Goal: Find contact information: Find contact information

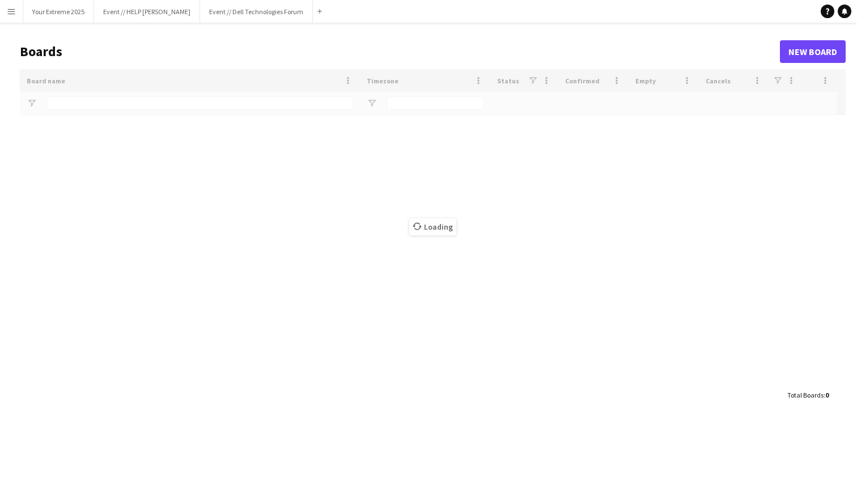
type input "*********"
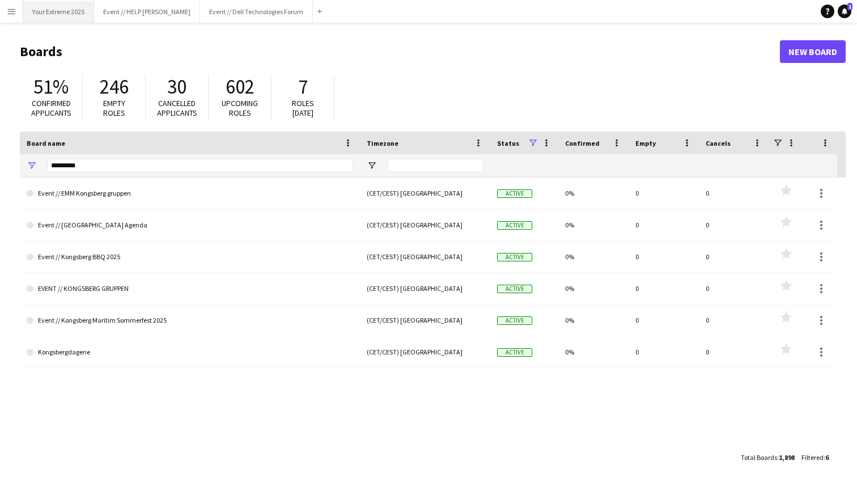
click at [65, 16] on button "Your Extreme 2025 Close" at bounding box center [58, 12] width 71 height 22
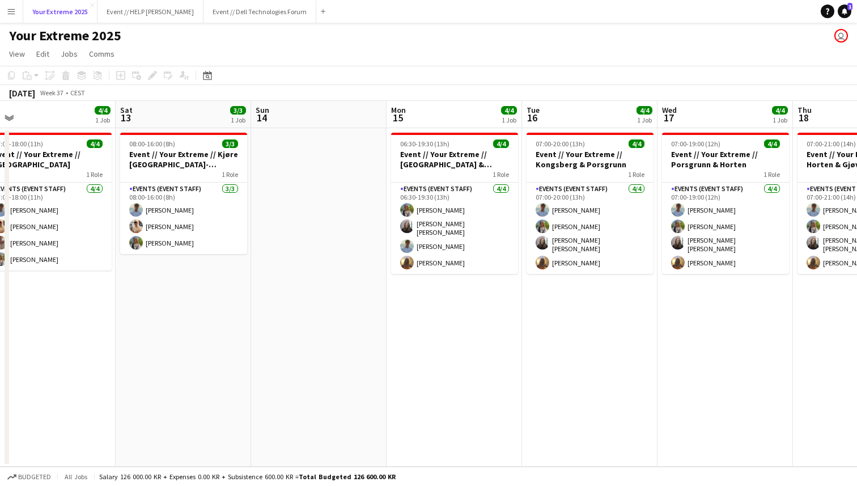
scroll to position [0, 283]
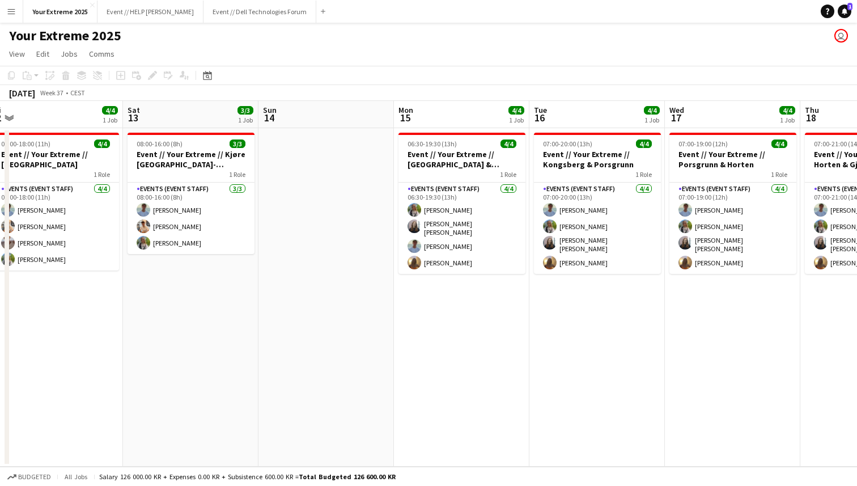
click at [313, 352] on app-date-cell at bounding box center [325, 297] width 135 height 338
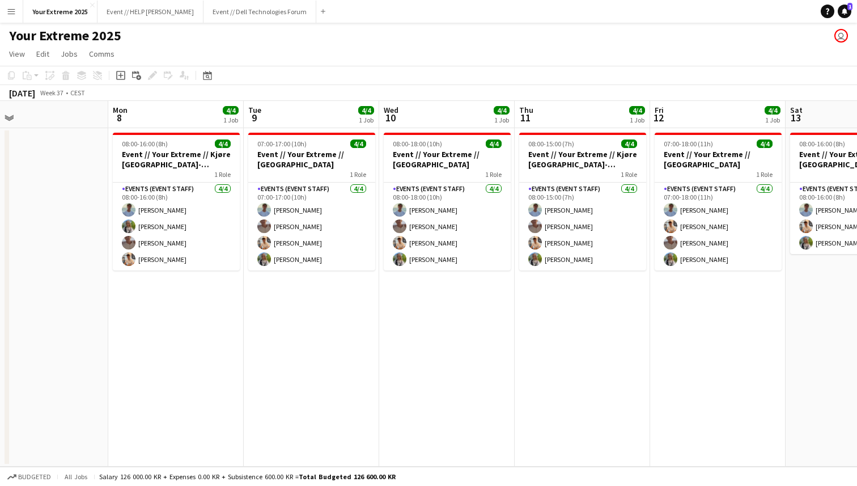
scroll to position [0, 281]
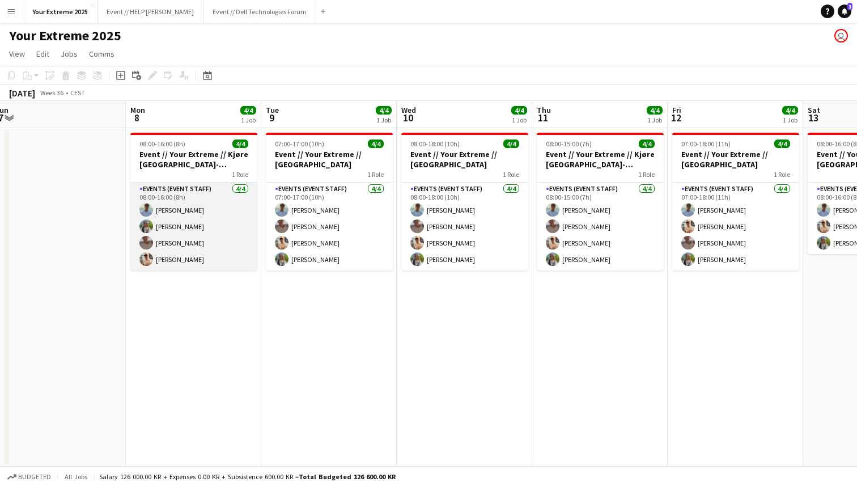
click at [189, 210] on app-card-role "Events (Event Staff) [DATE] 08:00-16:00 (8h) [PERSON_NAME] [PERSON_NAME] [PERSO…" at bounding box center [193, 227] width 127 height 88
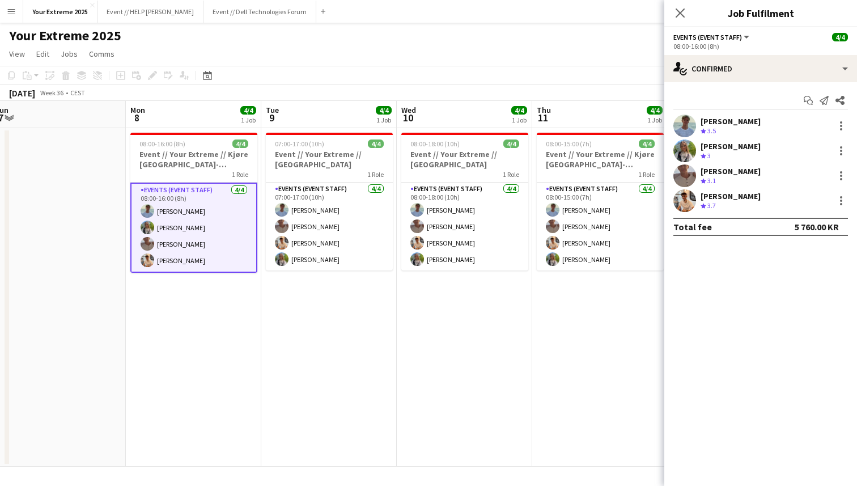
click at [687, 125] on app-user-avatar at bounding box center [684, 125] width 23 height 23
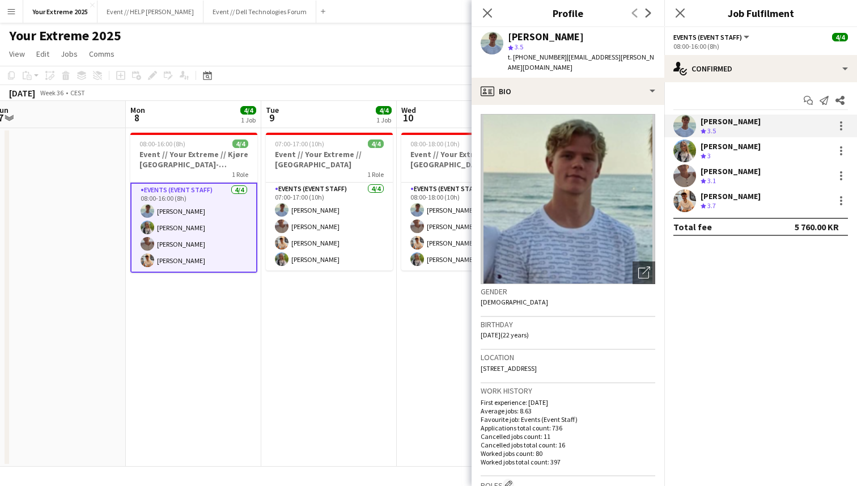
drag, startPoint x: 515, startPoint y: 57, endPoint x: 534, endPoint y: 57, distance: 19.3
click at [533, 57] on span "t. [PHONE_NUMBER]" at bounding box center [537, 57] width 59 height 9
drag, startPoint x: 551, startPoint y: 57, endPoint x: 513, endPoint y: 57, distance: 38.0
click at [513, 57] on span "t. [PHONE_NUMBER]" at bounding box center [537, 57] width 59 height 9
copy span "[PHONE_NUMBER]"
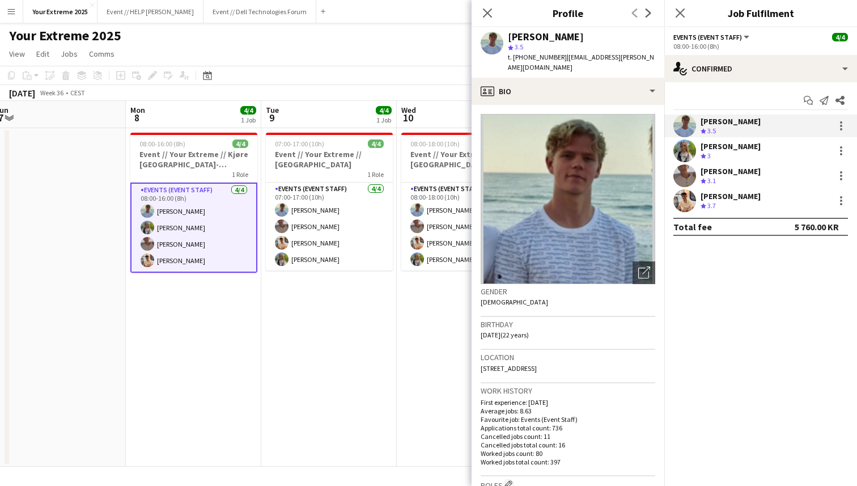
click at [680, 173] on app-user-avatar at bounding box center [684, 175] width 23 height 23
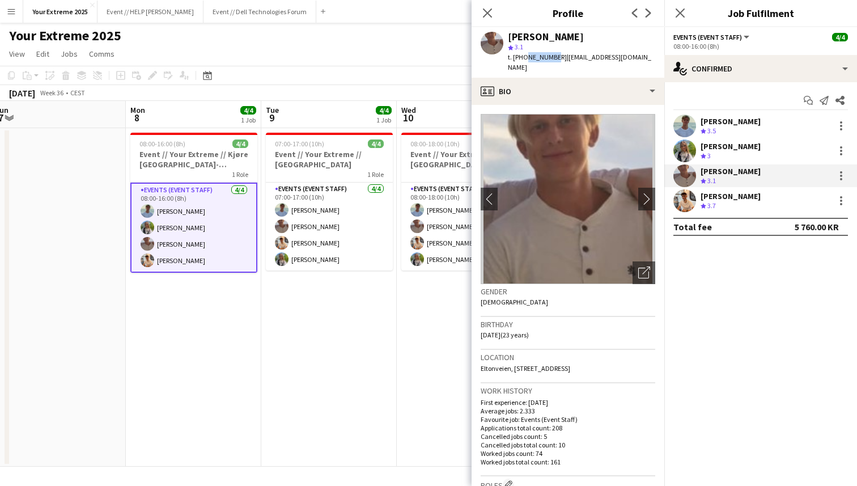
drag, startPoint x: 550, startPoint y: 58, endPoint x: 523, endPoint y: 60, distance: 27.8
click at [523, 60] on span "t. [PHONE_NUMBER]" at bounding box center [537, 57] width 59 height 9
copy span "98479903"
click at [684, 205] on app-user-avatar at bounding box center [684, 200] width 23 height 23
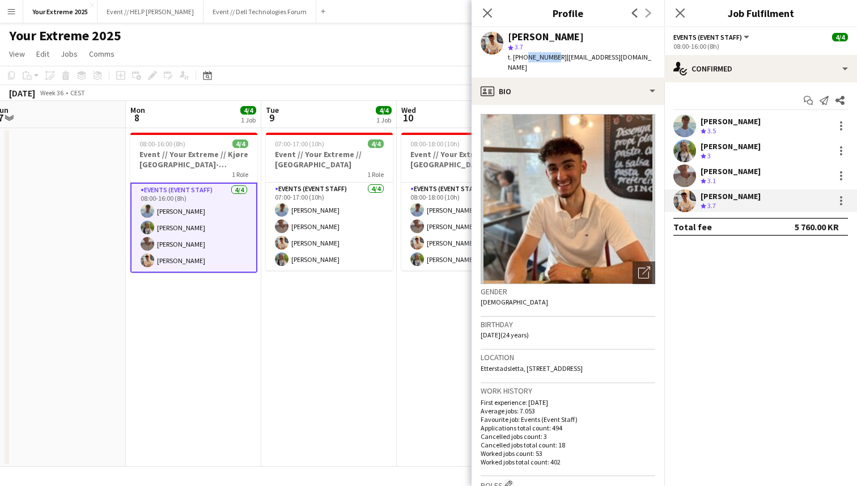
drag, startPoint x: 549, startPoint y: 57, endPoint x: 524, endPoint y: 59, distance: 25.6
click at [524, 59] on span "t. [PHONE_NUMBER]" at bounding box center [537, 57] width 59 height 9
copy span "95188711"
click at [687, 150] on app-user-avatar at bounding box center [684, 150] width 23 height 23
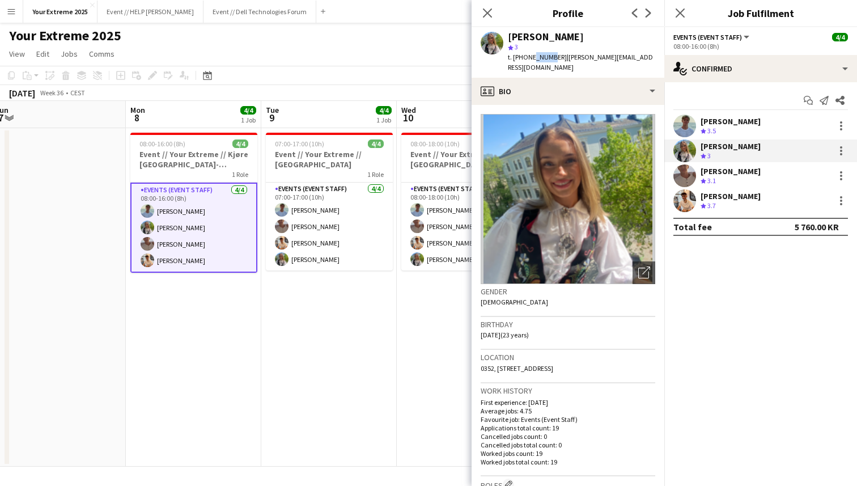
drag, startPoint x: 548, startPoint y: 57, endPoint x: 529, endPoint y: 59, distance: 18.8
click at [529, 59] on span "t. [PHONE_NUMBER]" at bounding box center [537, 57] width 59 height 9
click at [550, 57] on span "t. [PHONE_NUMBER]" at bounding box center [537, 57] width 59 height 9
drag, startPoint x: 550, startPoint y: 57, endPoint x: 523, endPoint y: 58, distance: 27.2
click at [523, 58] on span "t. [PHONE_NUMBER]" at bounding box center [537, 57] width 59 height 9
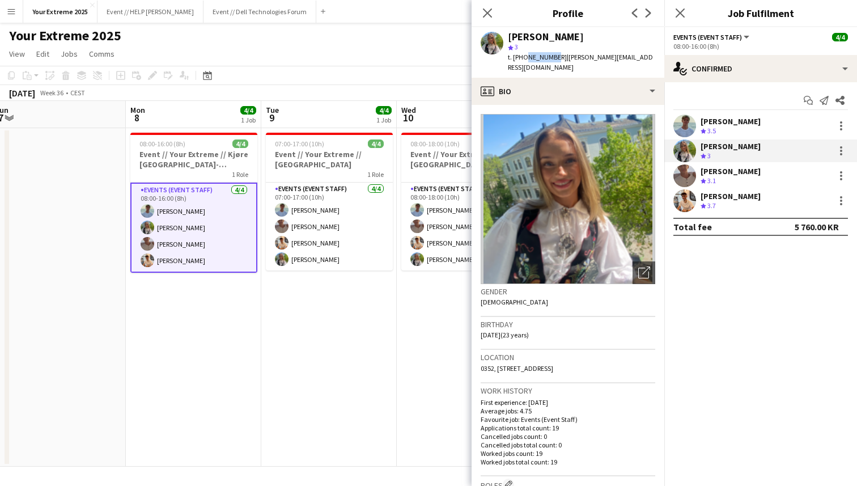
copy span "41544921"
click at [406, 335] on app-date-cell "08:00-18:00 (10h) 4/4 Event // Your Extreme // Trondheim 1 Role Events (Event S…" at bounding box center [464, 297] width 135 height 338
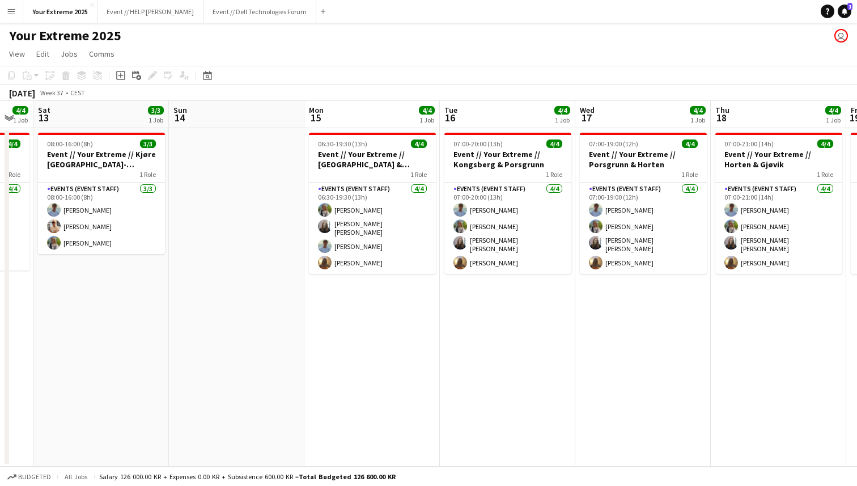
scroll to position [0, 515]
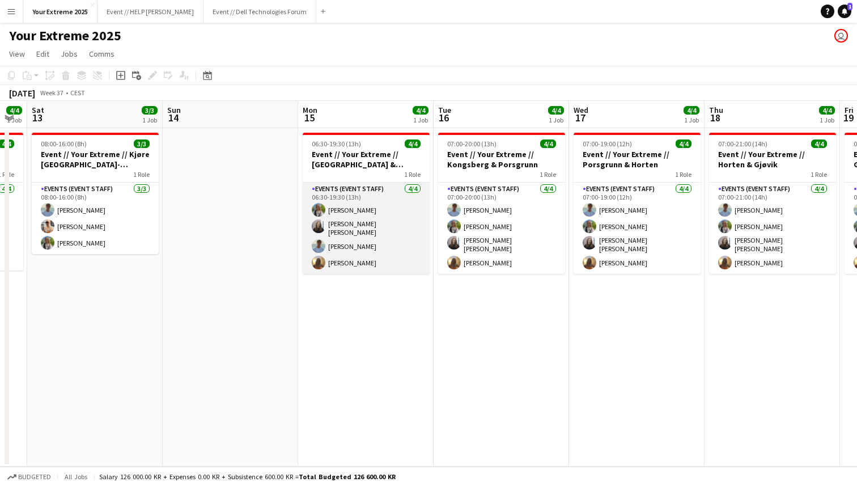
click at [370, 241] on app-card-role "Events (Event Staff) [DATE] 06:30-19:30 (13h) [PERSON_NAME] [PERSON_NAME] [PERS…" at bounding box center [366, 228] width 127 height 91
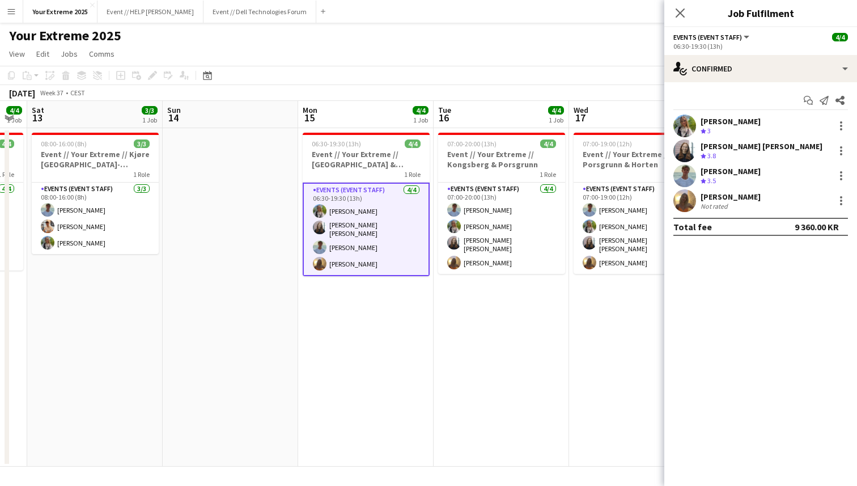
click at [678, 151] on app-user-avatar at bounding box center [684, 150] width 23 height 23
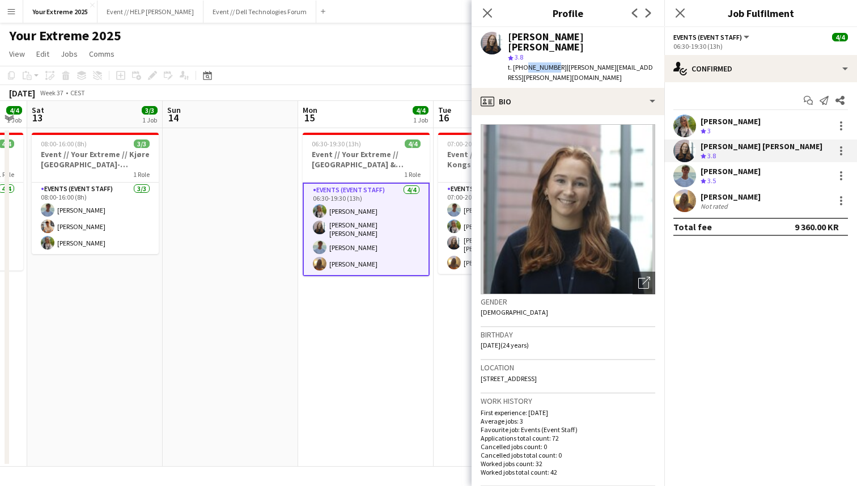
drag, startPoint x: 550, startPoint y: 58, endPoint x: 524, endPoint y: 57, distance: 26.1
click at [524, 63] on span "t. [PHONE_NUMBER]" at bounding box center [537, 67] width 59 height 9
copy span "48958463"
click at [685, 201] on app-user-avatar at bounding box center [684, 200] width 23 height 23
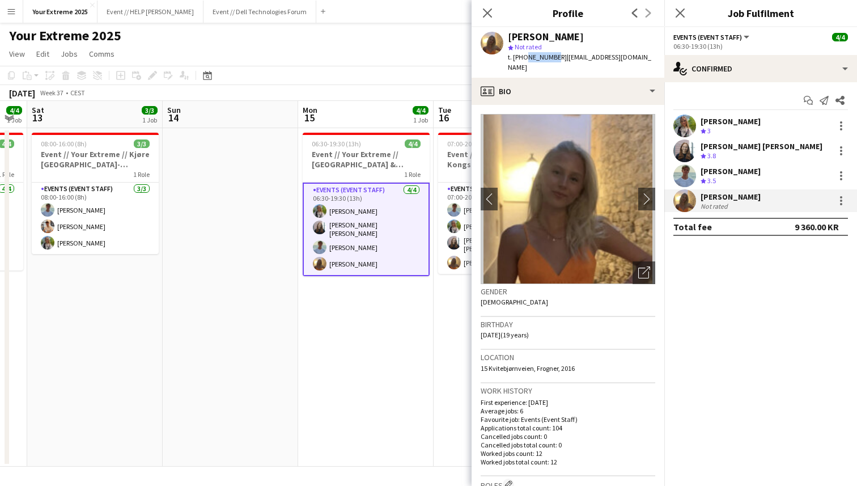
drag, startPoint x: 549, startPoint y: 57, endPoint x: 524, endPoint y: 57, distance: 24.9
click at [524, 57] on span "t. [PHONE_NUMBER]" at bounding box center [537, 57] width 59 height 9
copy span "45050465"
click at [267, 264] on app-date-cell at bounding box center [230, 297] width 135 height 338
